Goal: Information Seeking & Learning: Find specific fact

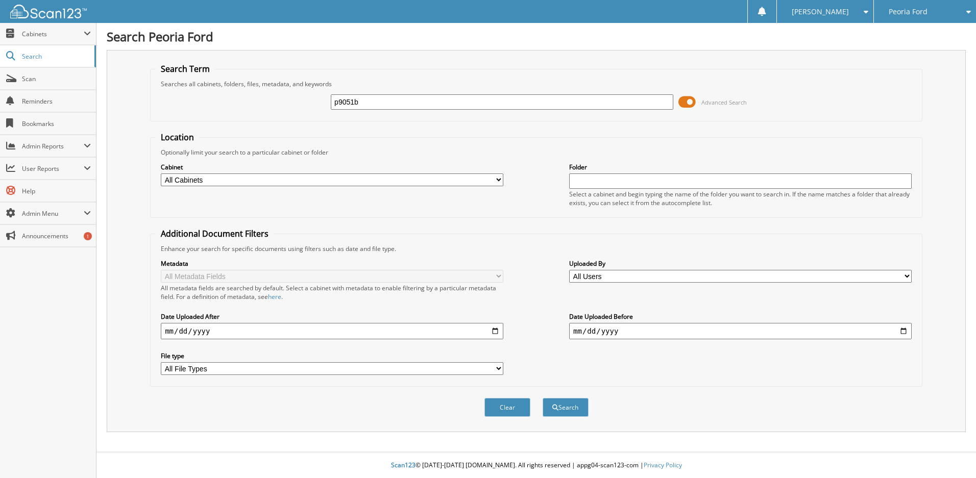
type input "p9051b"
click at [542, 398] on button "Search" at bounding box center [565, 407] width 46 height 19
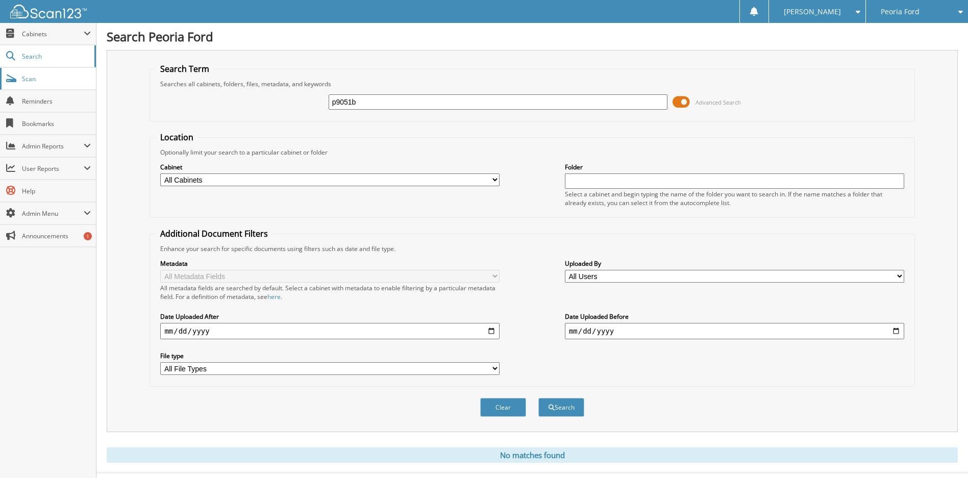
drag, startPoint x: 524, startPoint y: 98, endPoint x: 6, endPoint y: 72, distance: 519.0
click at [6, 72] on body "[PERSON_NAME] Settings Logout Peoria Ford [GEOGRAPHIC_DATA] Northside Toyota Du…" at bounding box center [484, 249] width 968 height 498
type input "p90951b"
click at [538, 398] on button "Search" at bounding box center [561, 407] width 46 height 19
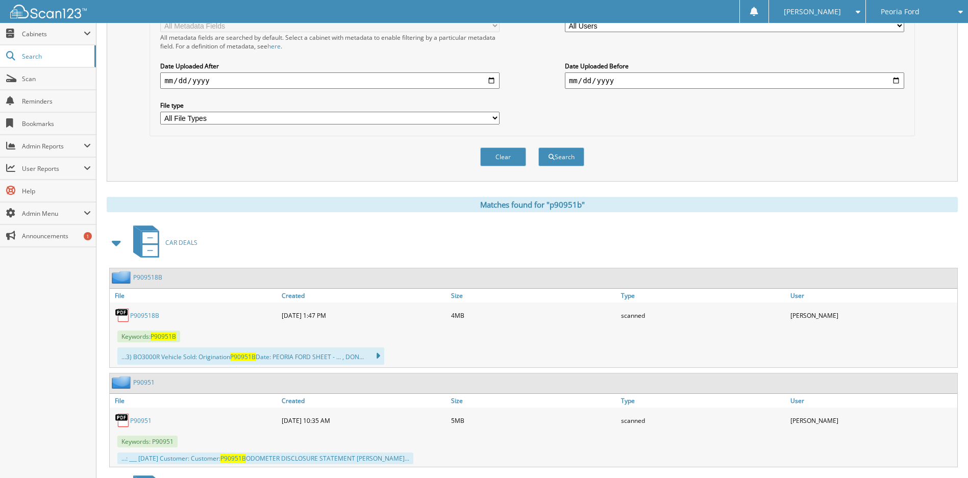
scroll to position [255, 0]
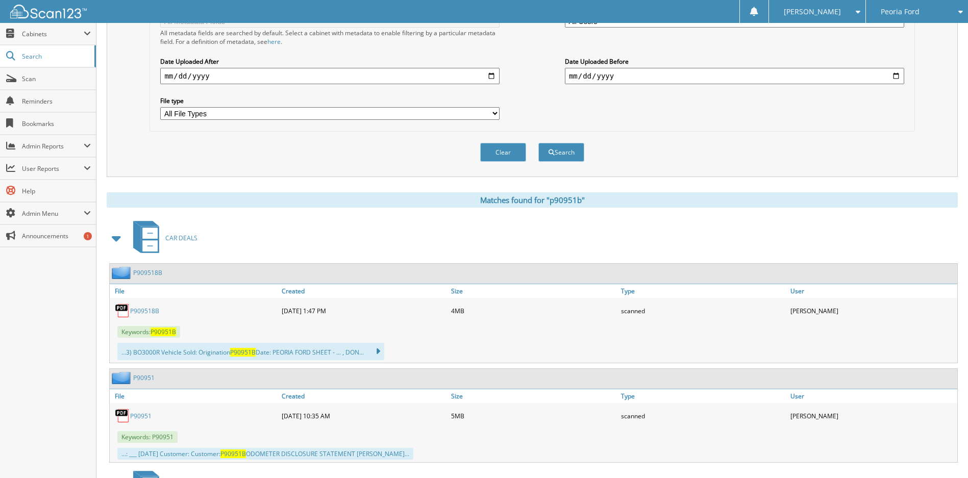
click at [148, 312] on link "P909518B" at bounding box center [144, 311] width 29 height 9
